Goal: Information Seeking & Learning: Learn about a topic

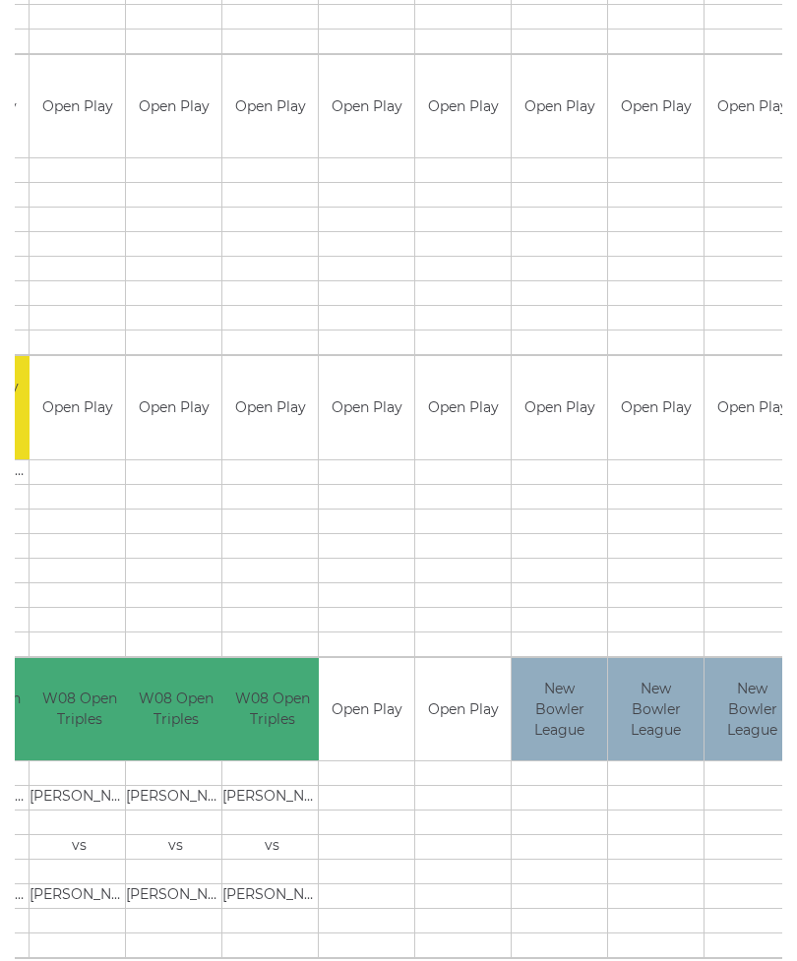
scroll to position [0, 237]
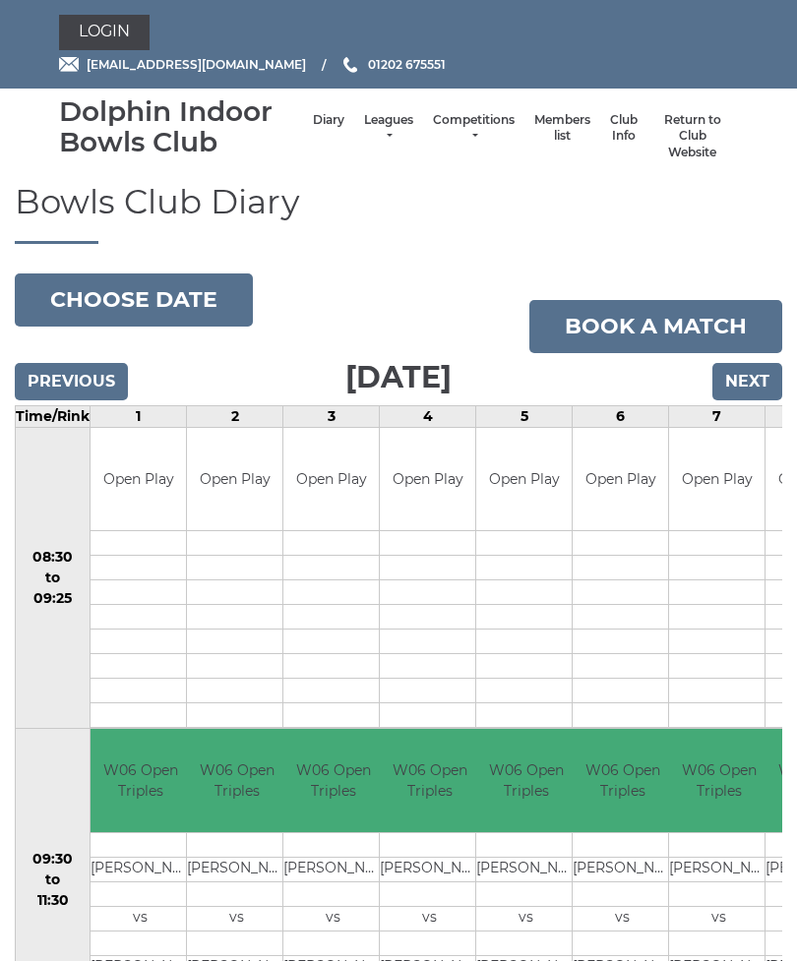
click at [364, 136] on link "Leagues" at bounding box center [388, 128] width 49 height 32
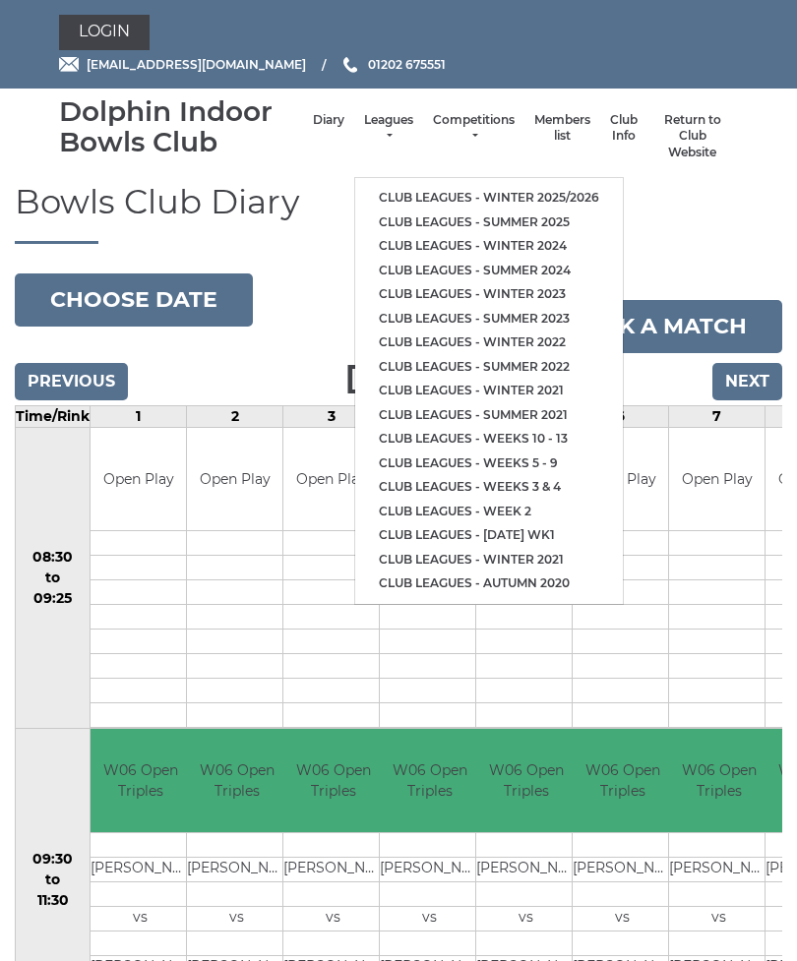
click at [544, 196] on link "Club leagues - Winter 2025/2026" at bounding box center [488, 198] width 267 height 25
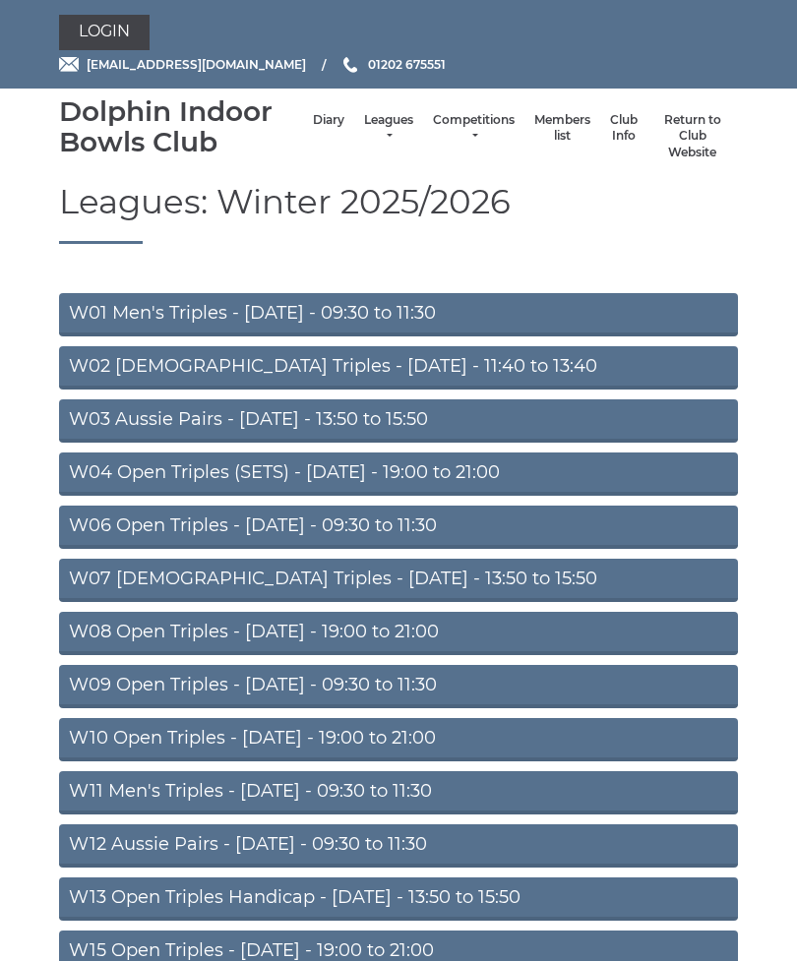
click at [394, 298] on link "W01 Men's Triples - Monday - 09:30 to 11:30" at bounding box center [398, 314] width 679 height 43
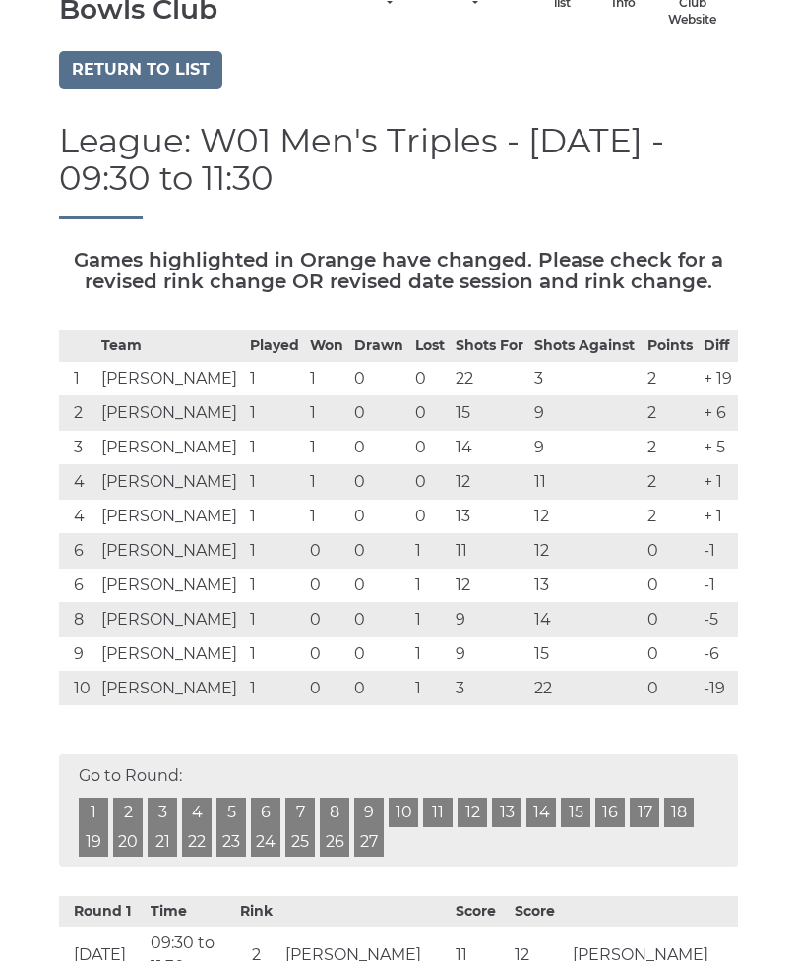
scroll to position [113, 0]
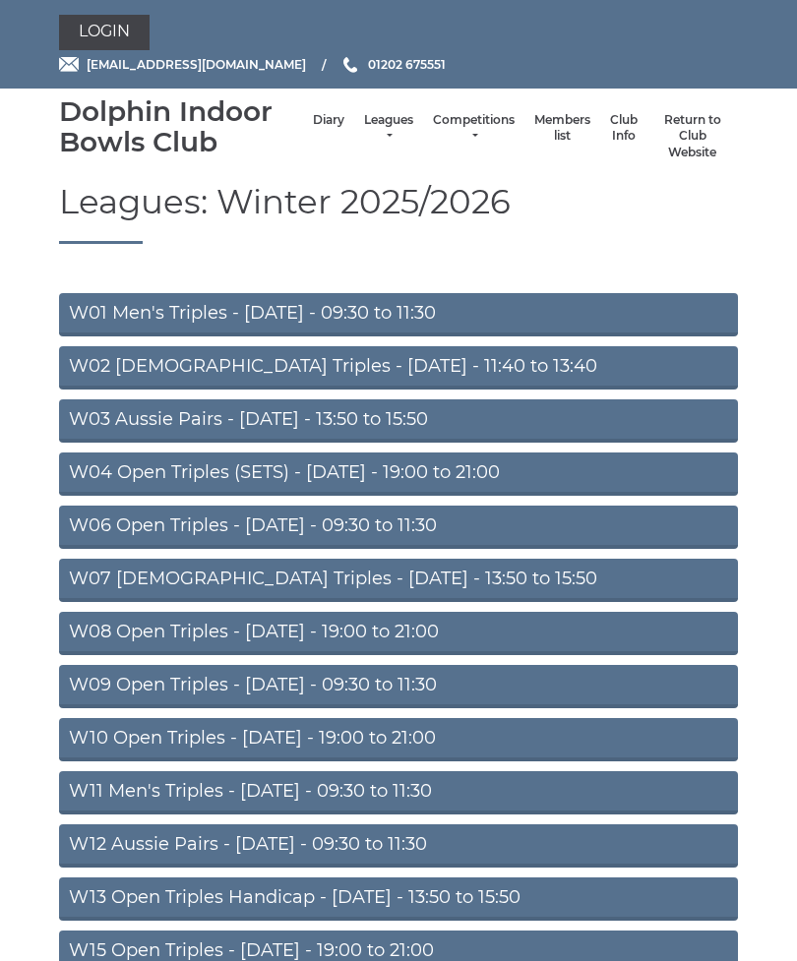
click at [410, 485] on link "W04 Open Triples (SETS) - [DATE] - 19:00 to 21:00" at bounding box center [398, 473] width 679 height 43
click at [419, 465] on link "W04 Open Triples (SETS) - [DATE] - 19:00 to 21:00" at bounding box center [398, 473] width 679 height 43
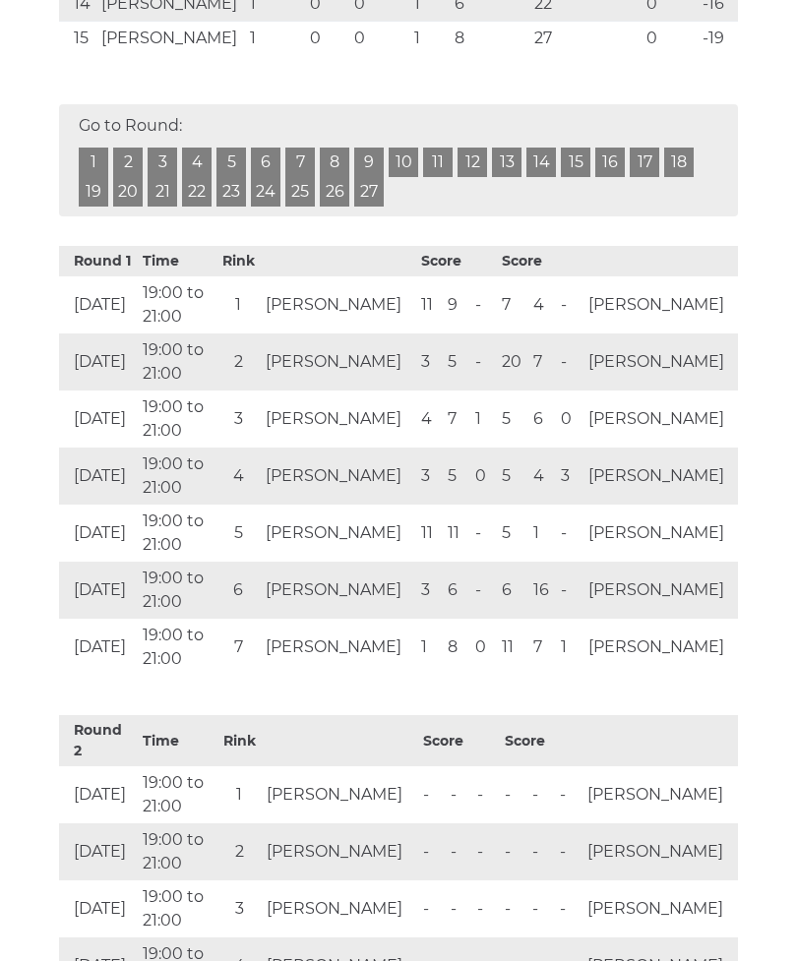
scroll to position [941, 0]
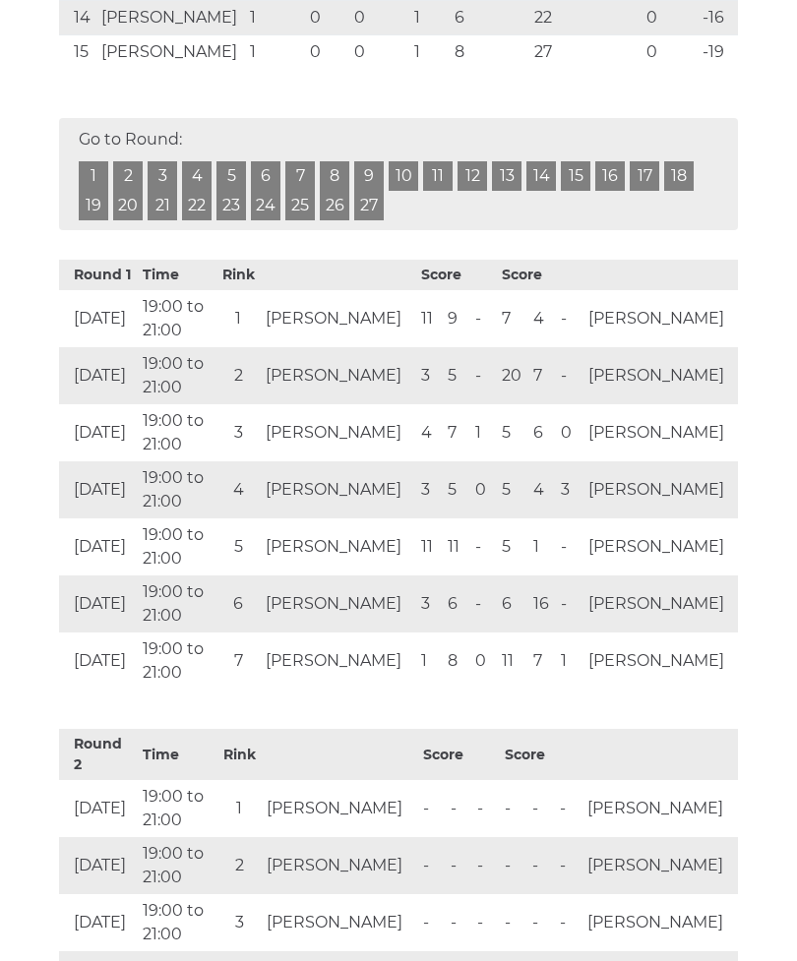
click at [727, 789] on td "Lyn HOWARD" at bounding box center [659, 808] width 155 height 57
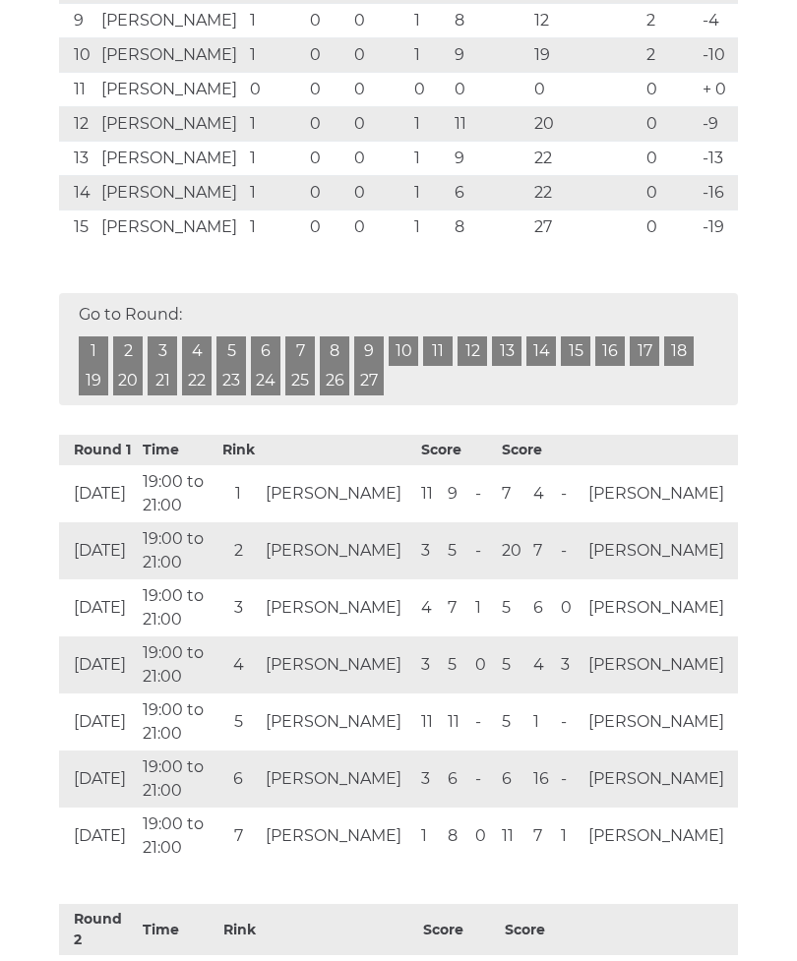
scroll to position [682, 0]
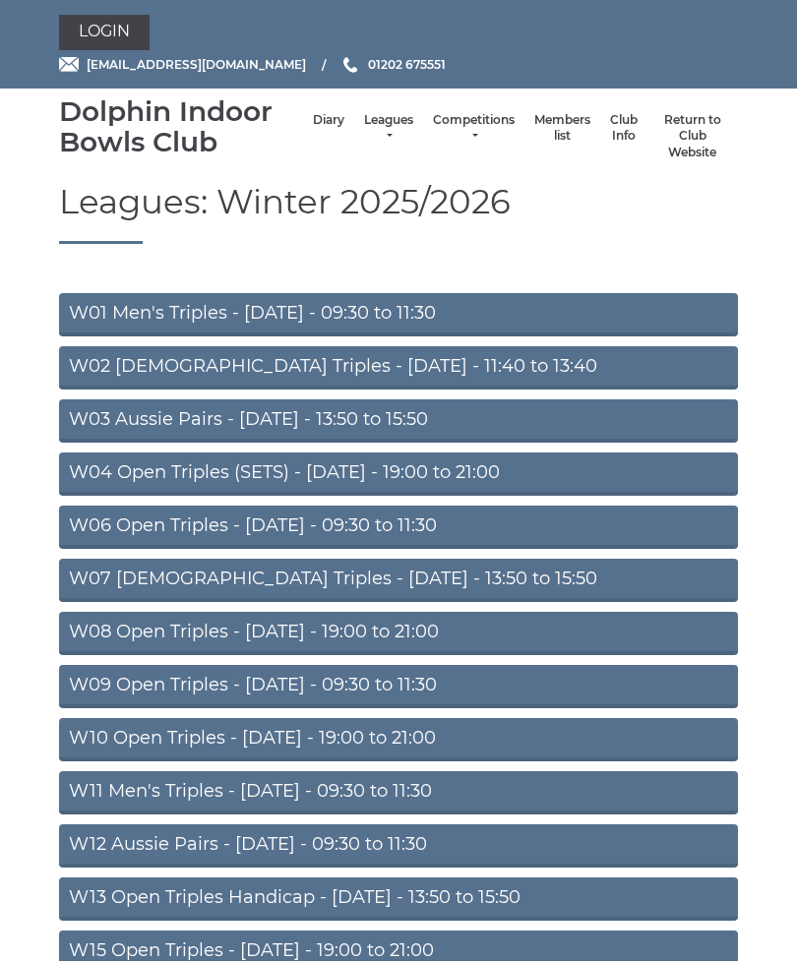
click at [404, 362] on link "W02 Ladies Triples - Monday - 11:40 to 13:40" at bounding box center [398, 367] width 679 height 43
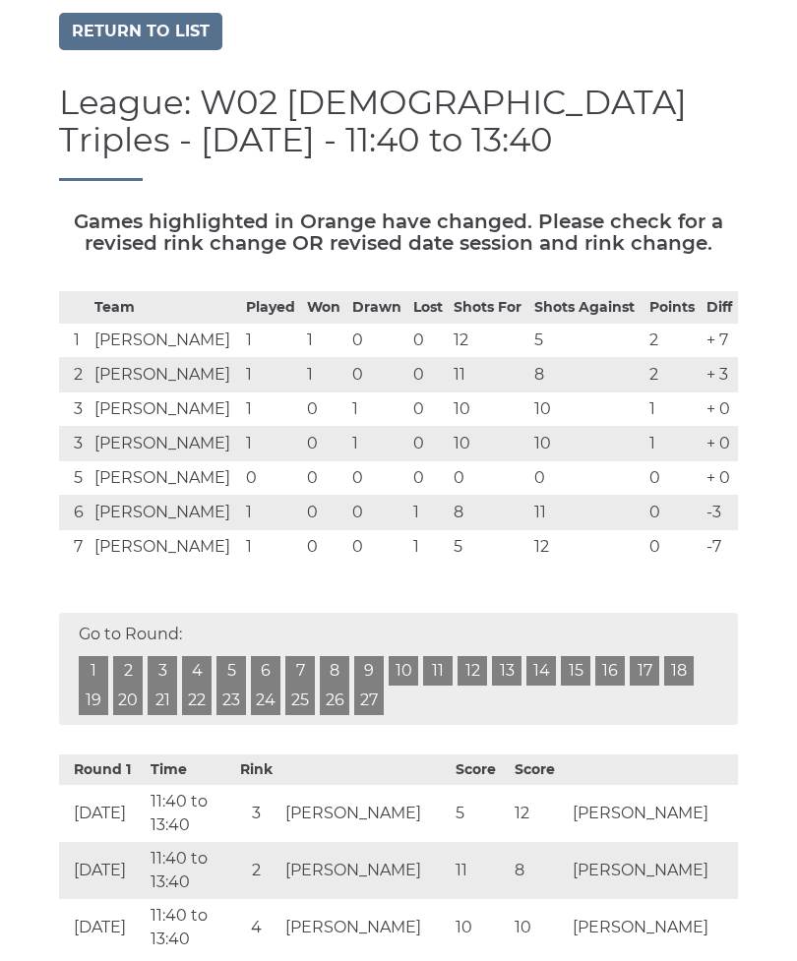
scroll to position [170, 0]
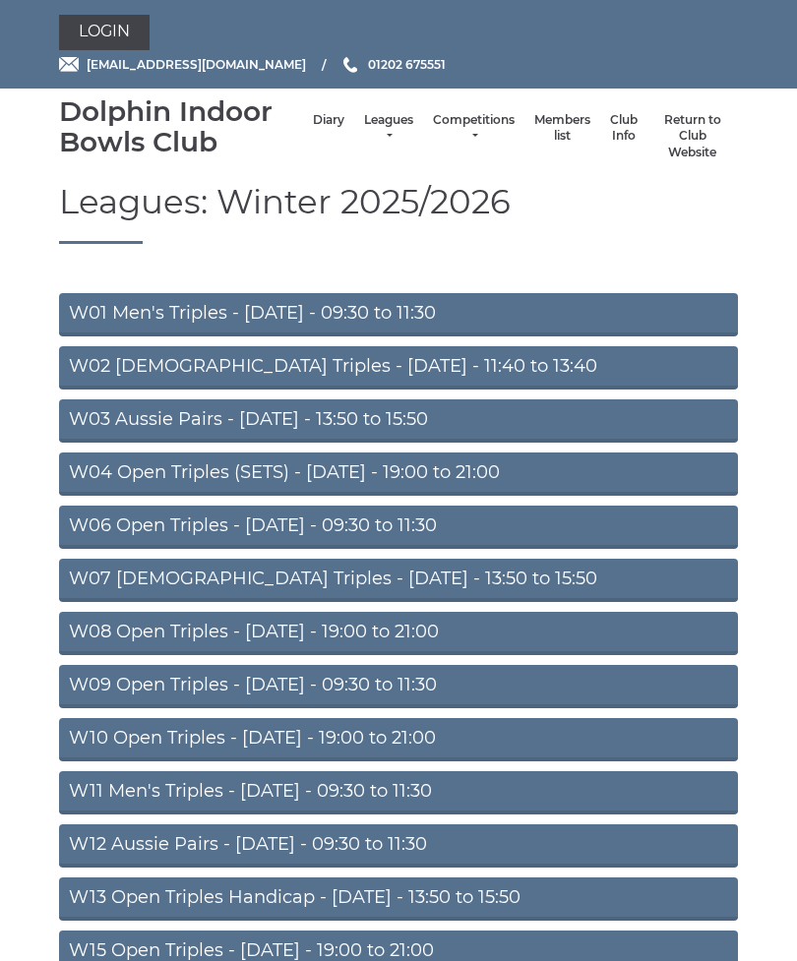
click at [394, 423] on link "W03 Aussie Pairs - [DATE] - 13:50 to 15:50" at bounding box center [398, 420] width 679 height 43
click at [364, 519] on link "W06 Open Triples - Tuesday - 09:30 to 11:30" at bounding box center [398, 526] width 679 height 43
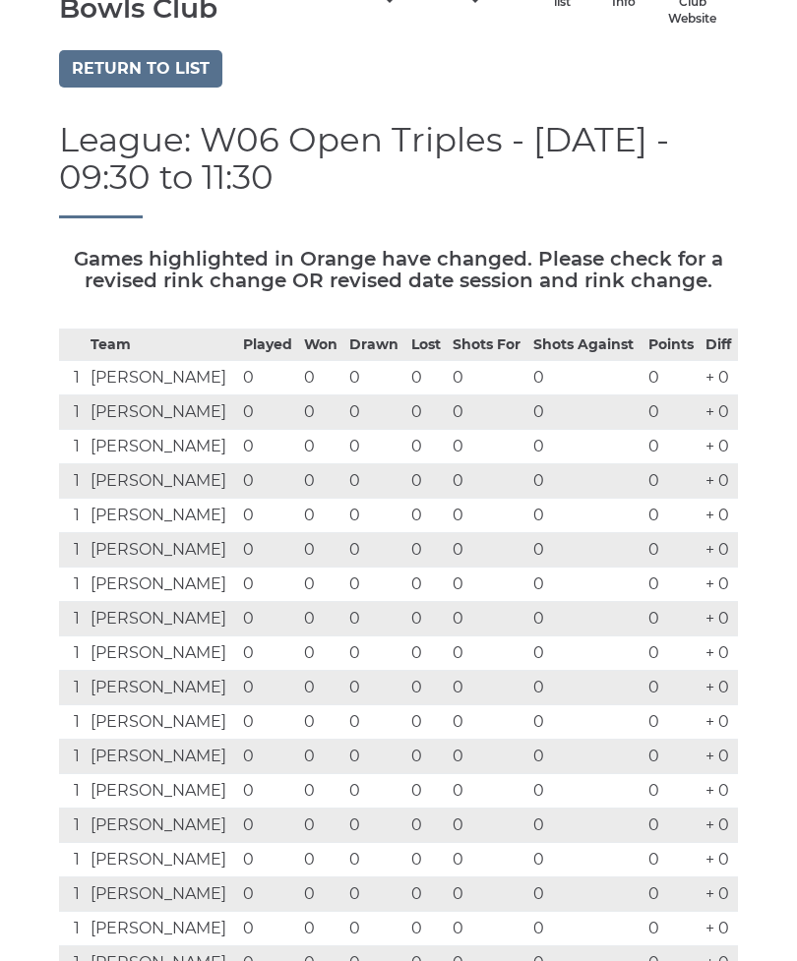
scroll to position [108, 0]
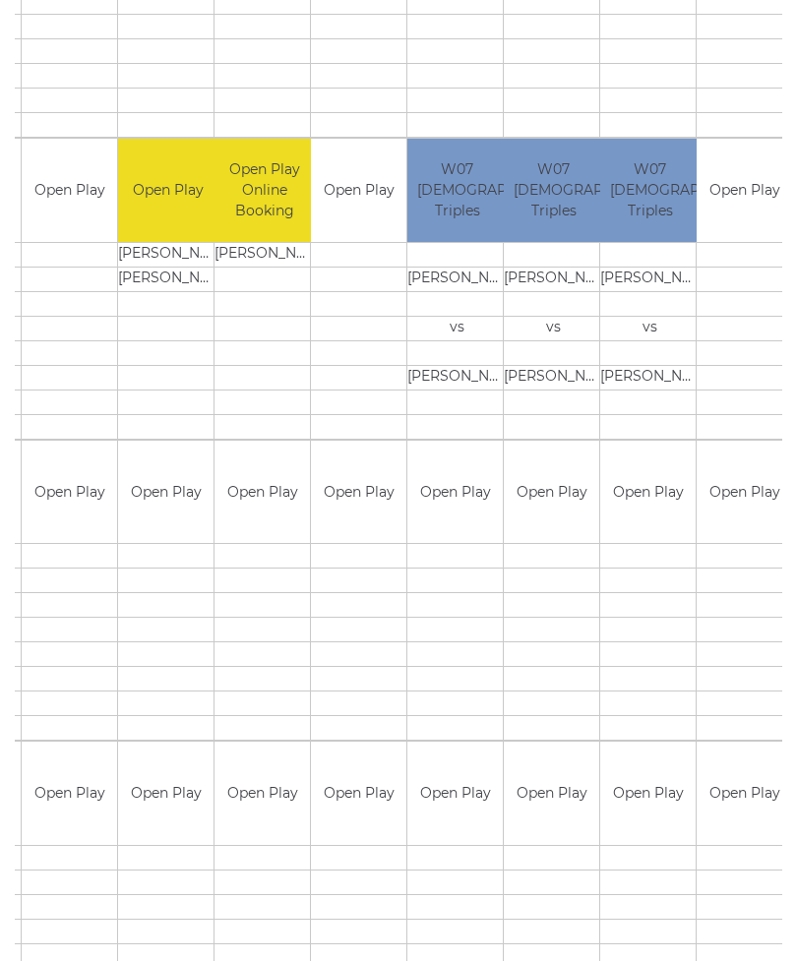
scroll to position [1197, 0]
